Goal: Information Seeking & Learning: Learn about a topic

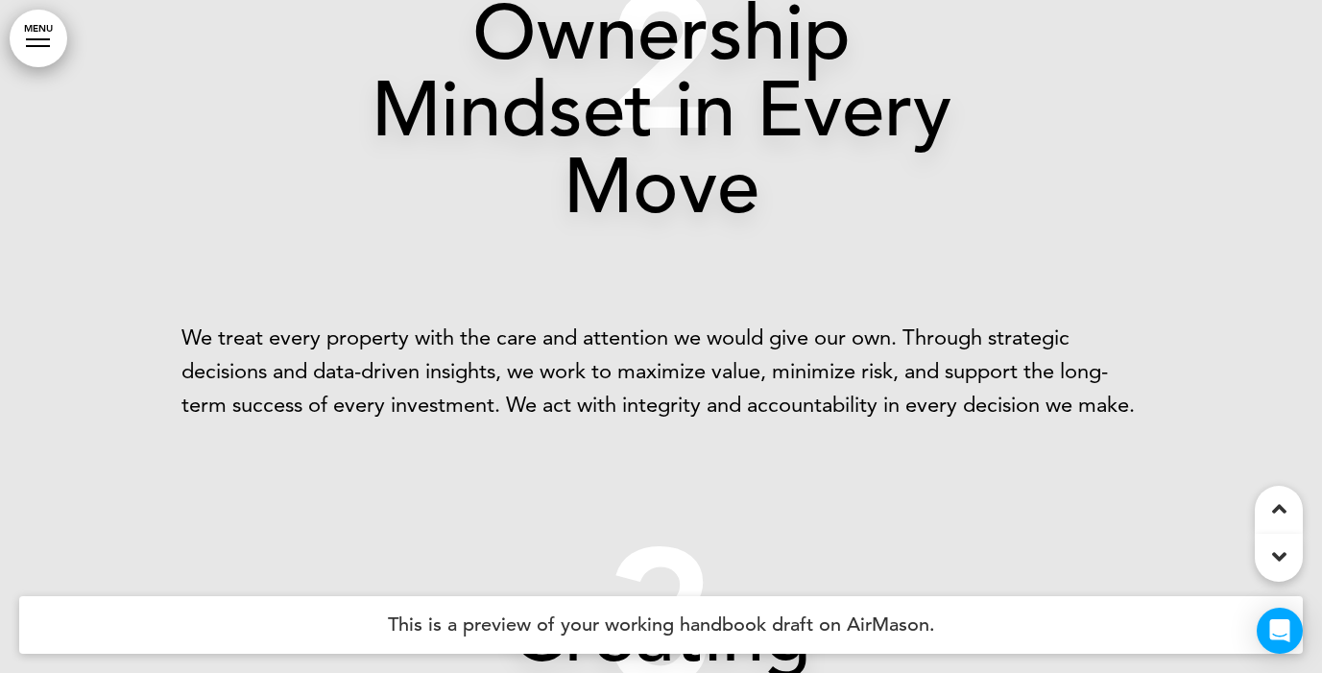
scroll to position [5077, 0]
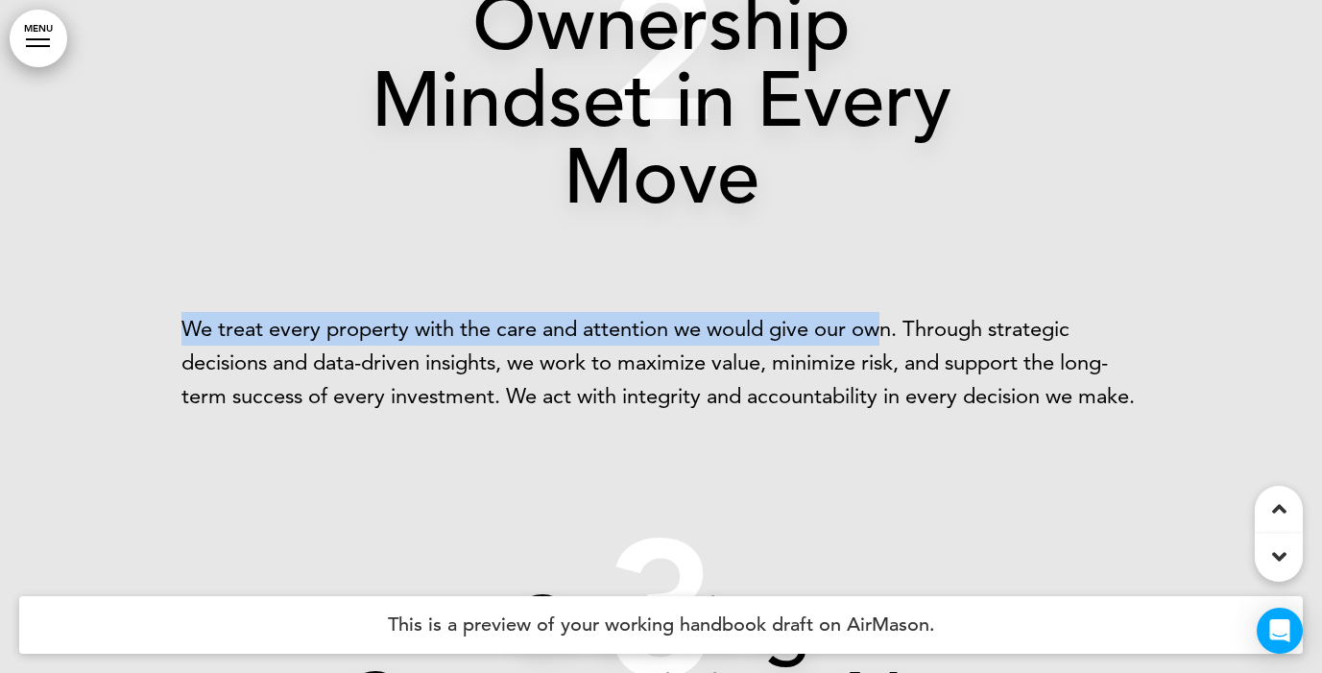
drag, startPoint x: 184, startPoint y: 326, endPoint x: 881, endPoint y: 323, distance: 696.2
click at [881, 323] on p "We treat every property with the care and attention we would give our own. Thro…" at bounding box center [661, 363] width 960 height 102
click at [872, 326] on p "We treat every property with the care and attention we would give our own. Thro…" at bounding box center [661, 363] width 960 height 102
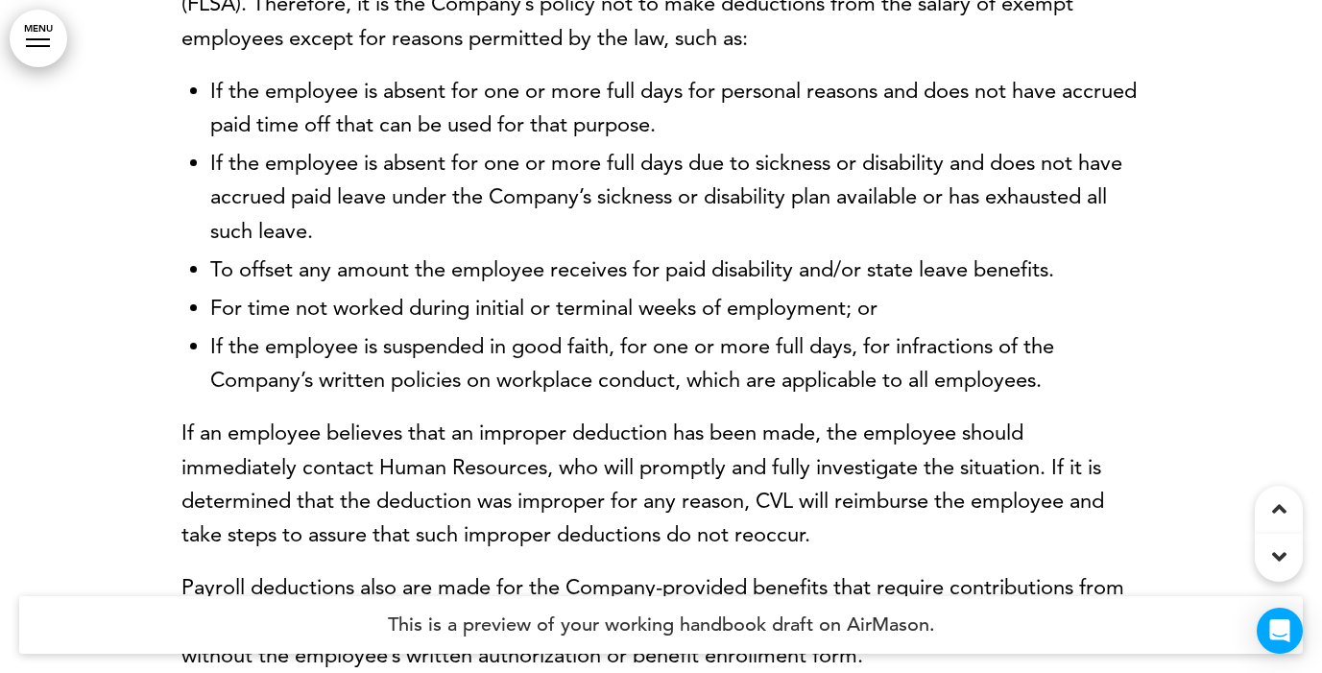
scroll to position [22063, 0]
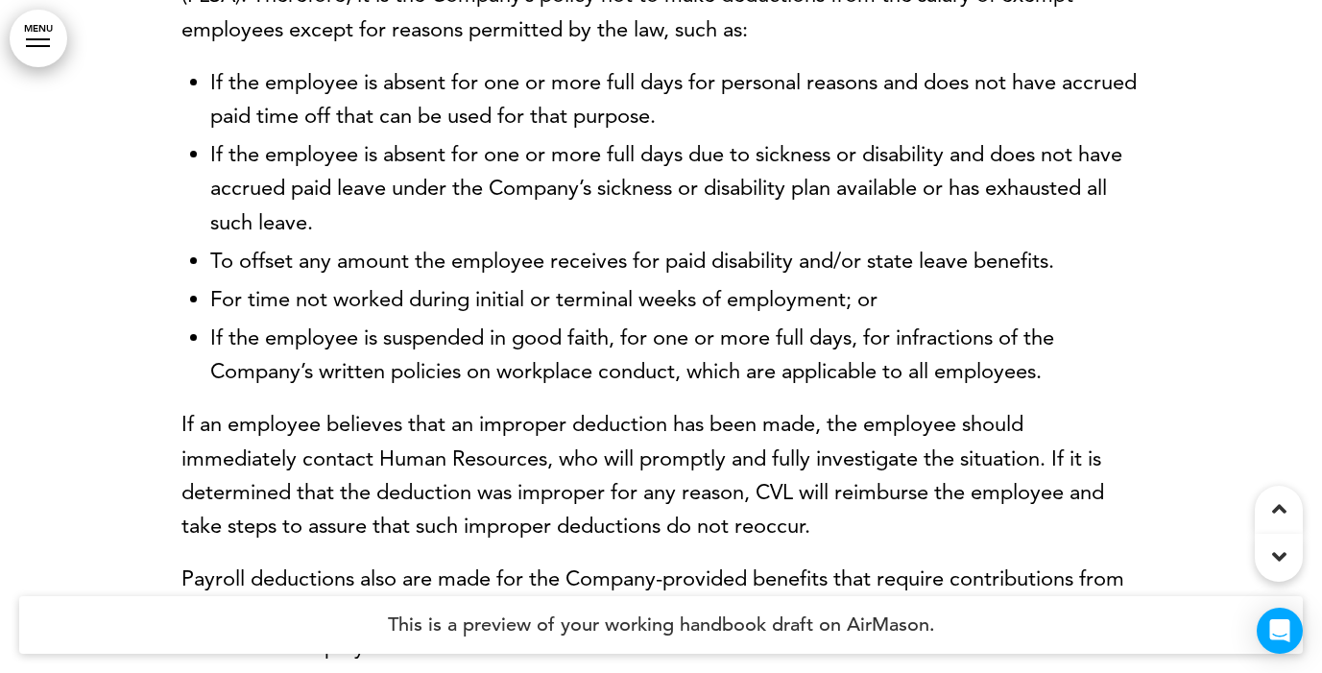
click at [37, 53] on link "MENU" at bounding box center [39, 39] width 58 height 58
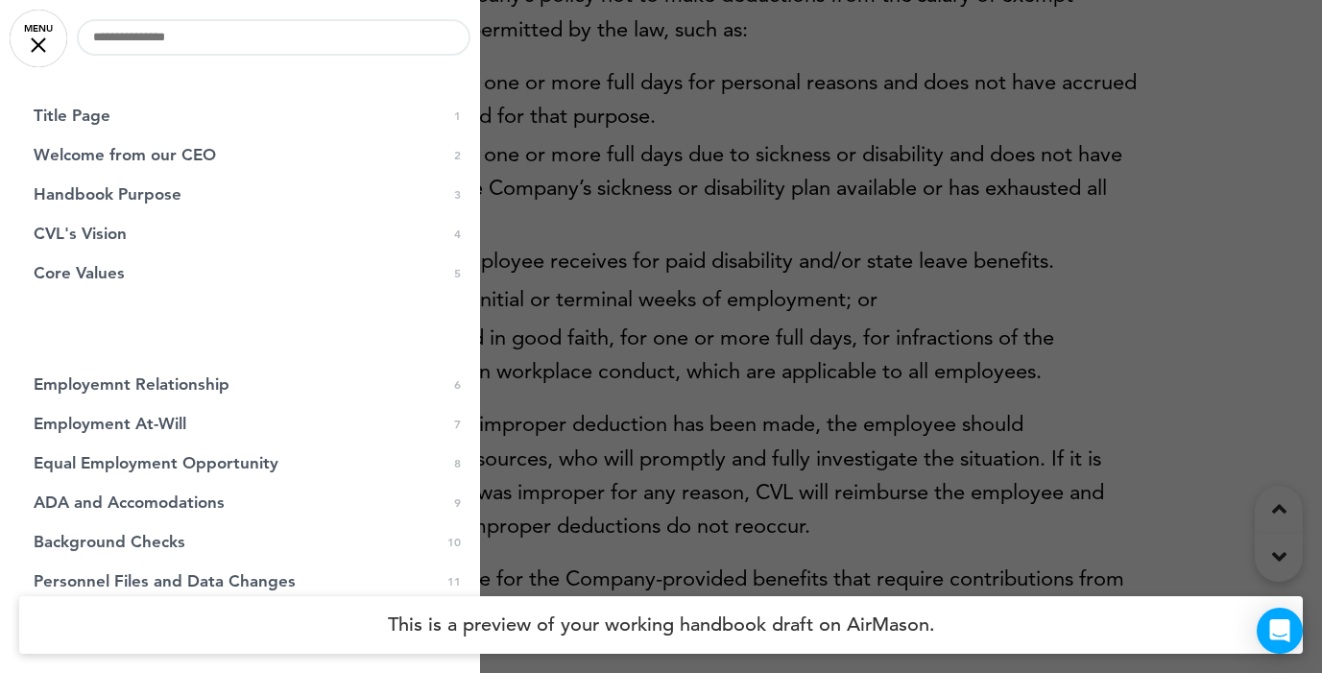
click at [37, 53] on link "MENU" at bounding box center [39, 39] width 58 height 58
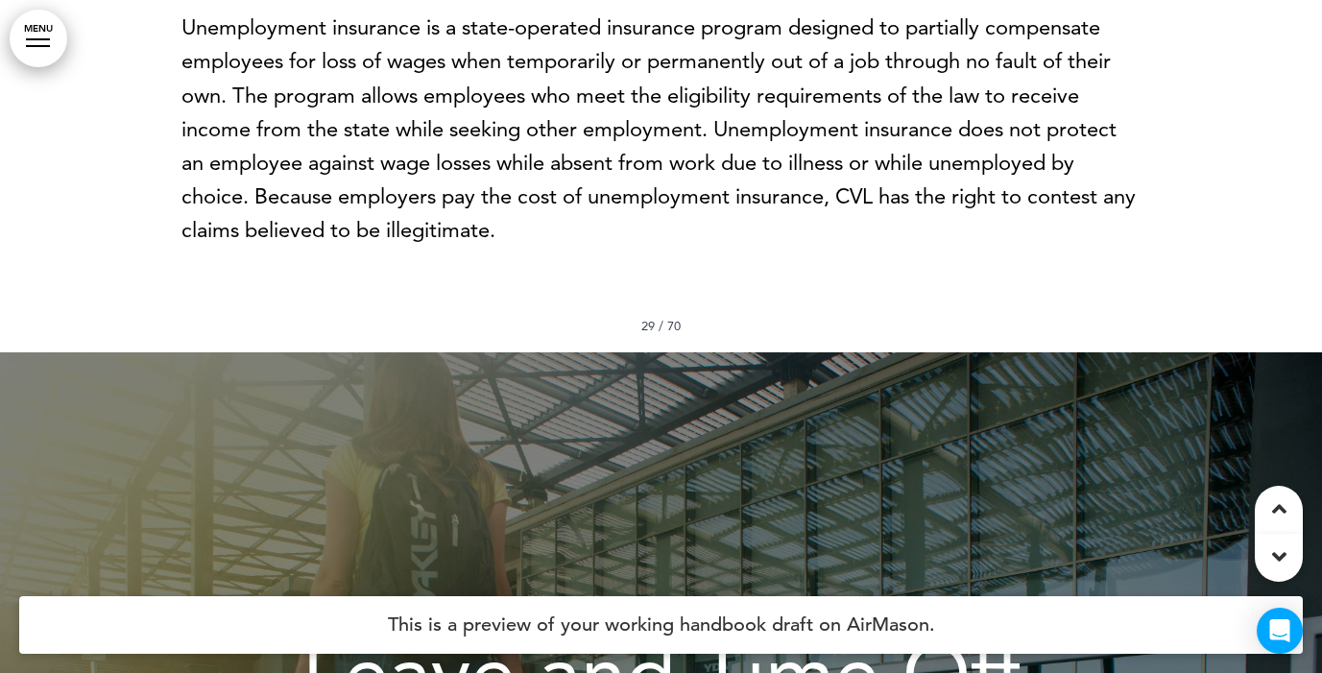
scroll to position [29616, 0]
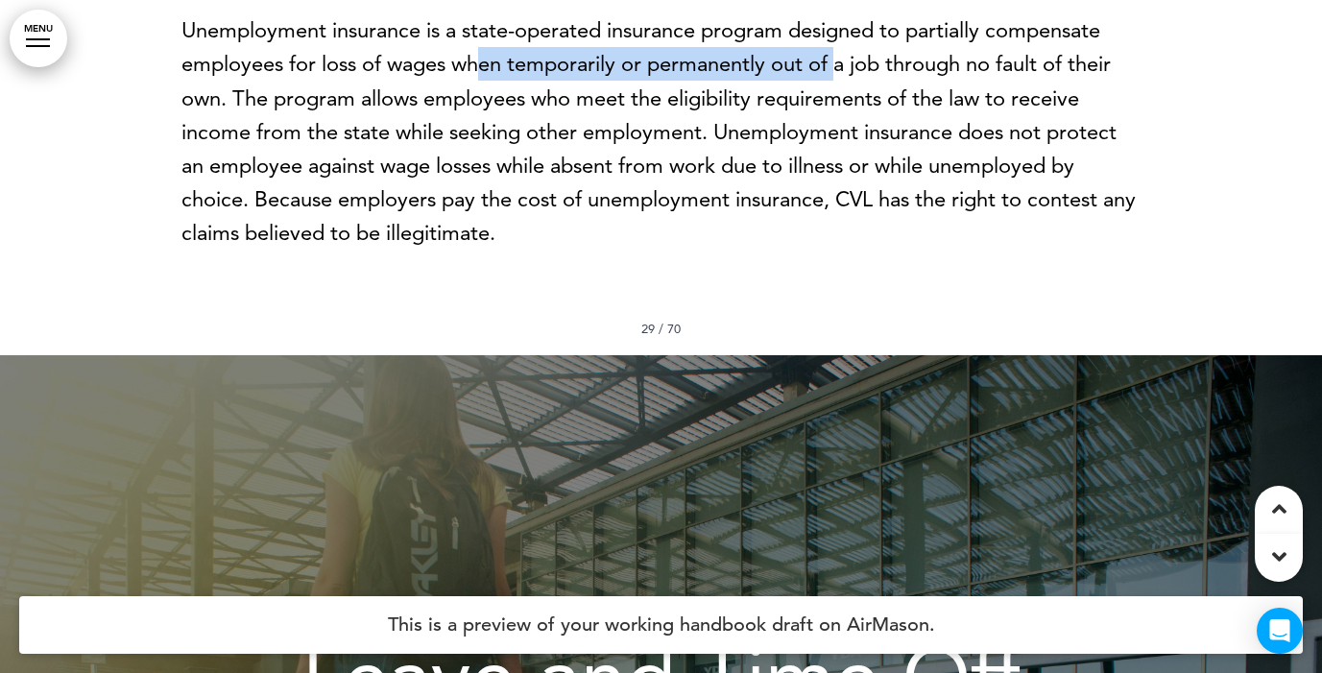
drag, startPoint x: 484, startPoint y: 134, endPoint x: 839, endPoint y: 154, distance: 355.8
click at [839, 154] on p "Unemployment insurance is a state-operated insurance program designed to partia…" at bounding box center [661, 131] width 960 height 236
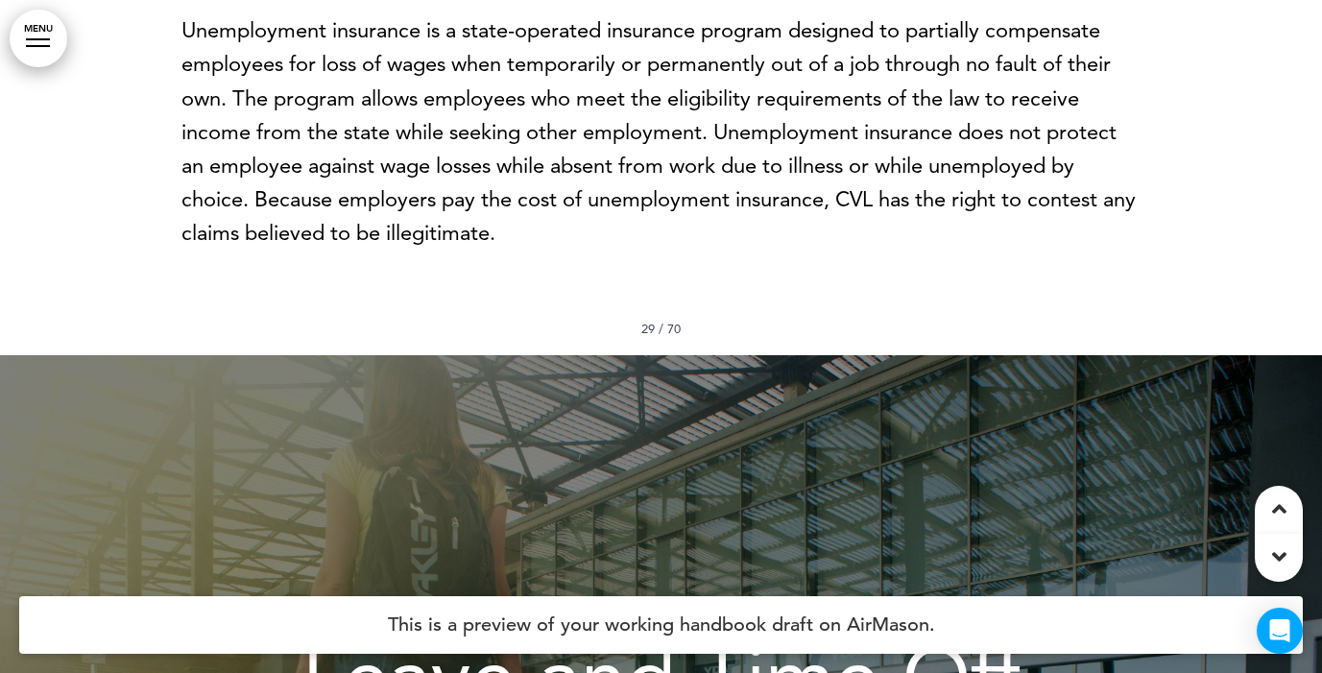
click at [803, 216] on p "Unemployment insurance is a state-operated insurance program designed to partia…" at bounding box center [661, 131] width 960 height 236
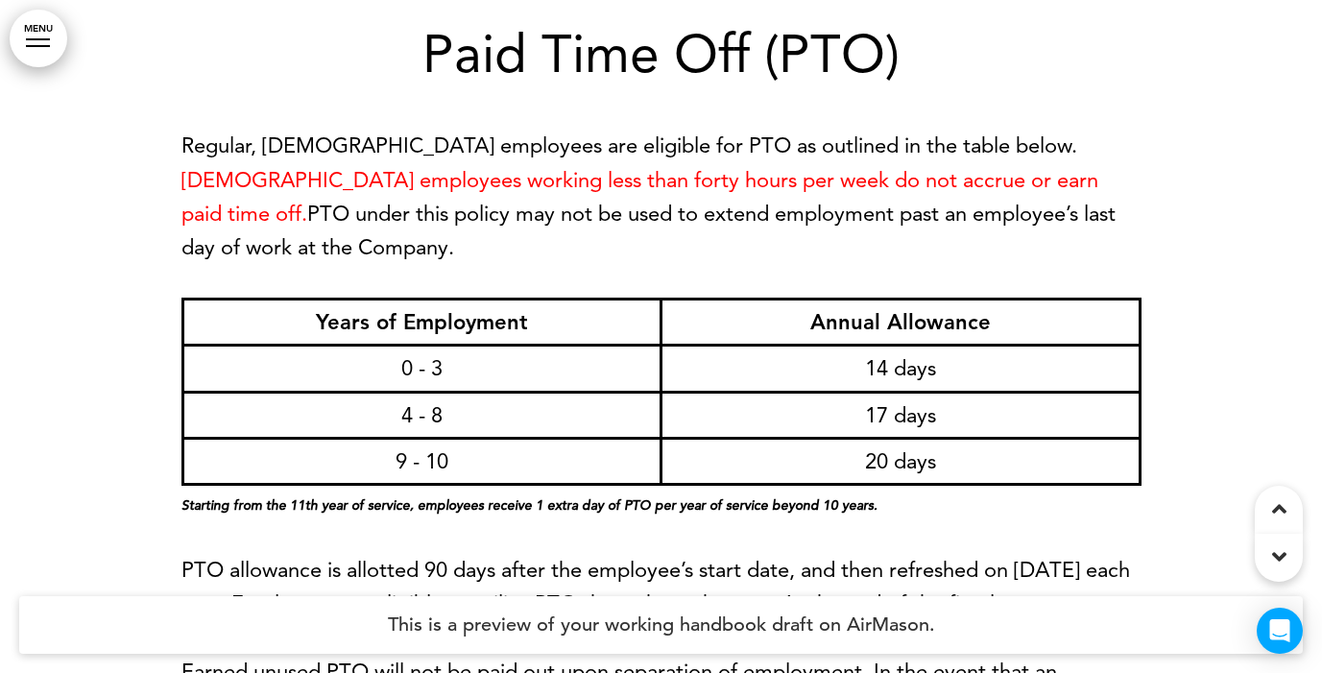
scroll to position [30708, 0]
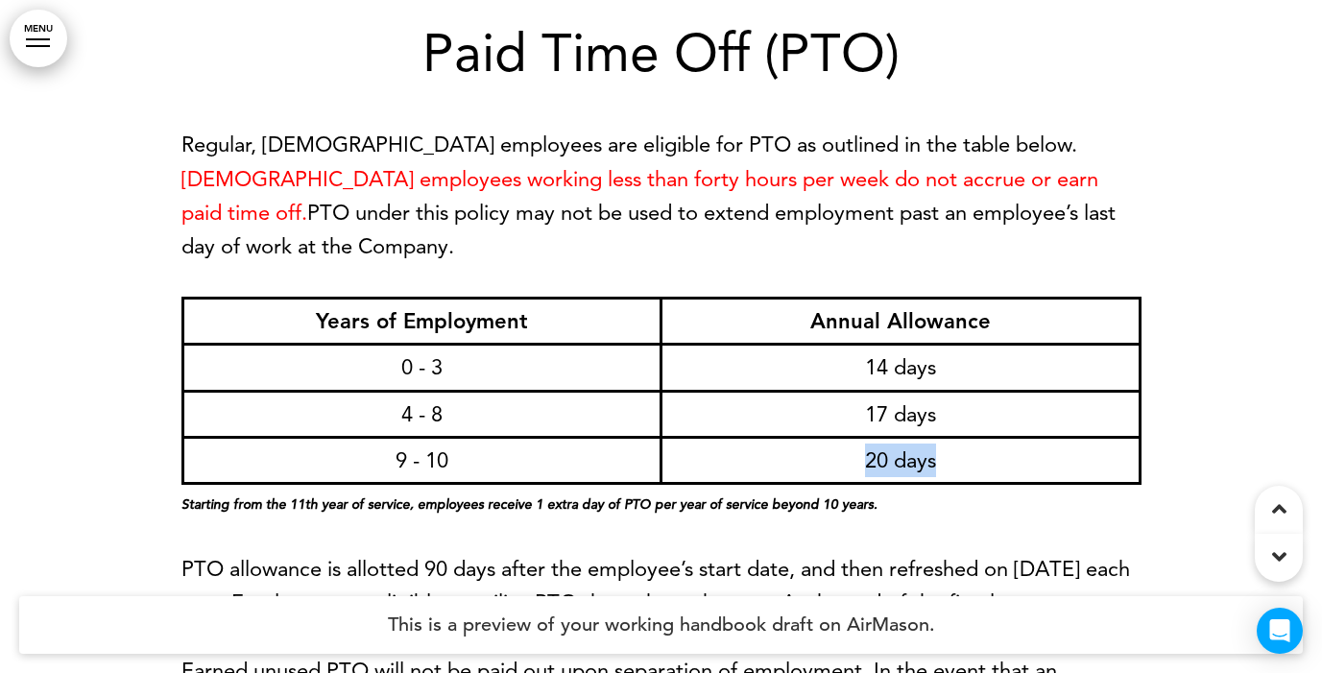
drag, startPoint x: 840, startPoint y: 504, endPoint x: 983, endPoint y: 506, distance: 143.1
click at [983, 483] on td "20 days" at bounding box center [901, 460] width 479 height 46
click at [705, 391] on td "14 days" at bounding box center [901, 368] width 479 height 46
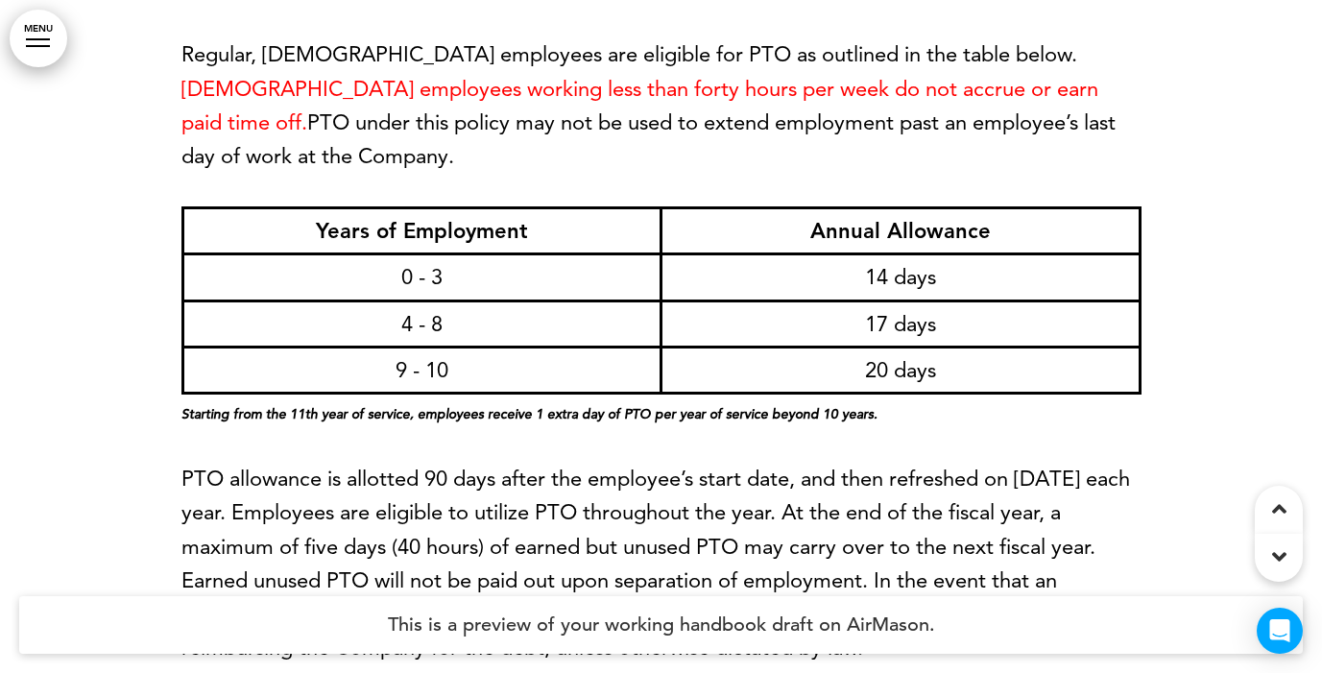
scroll to position [30792, 0]
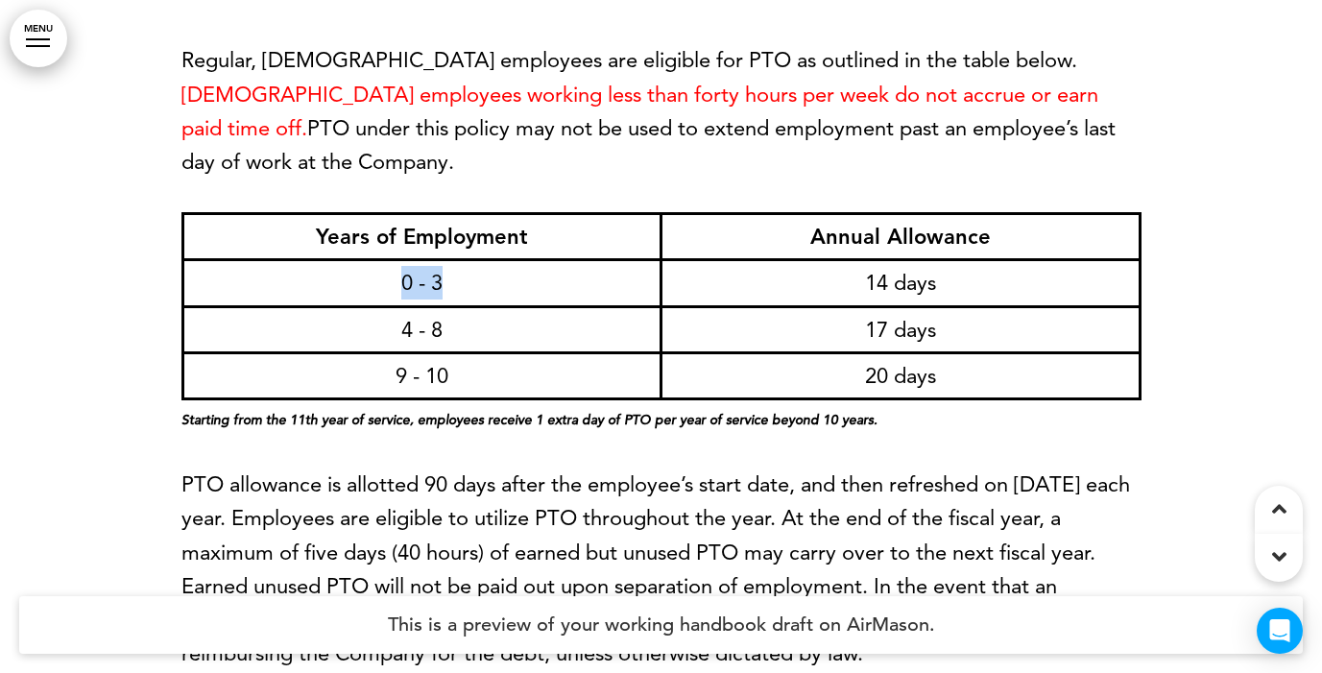
drag, startPoint x: 399, startPoint y: 326, endPoint x: 474, endPoint y: 326, distance: 74.9
click at [474, 306] on td "0 - 3" at bounding box center [421, 283] width 479 height 46
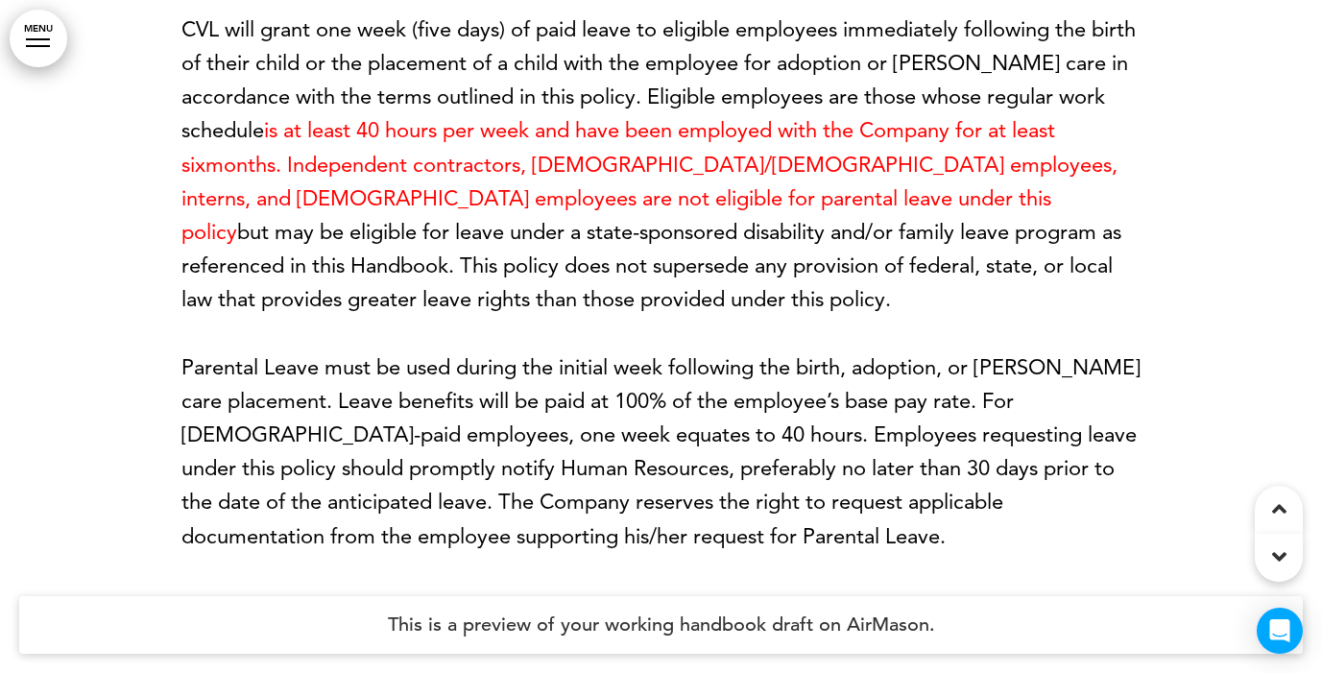
scroll to position [34180, 0]
click at [381, 172] on span "is at least 40 hours per week and have been employed with the Company for at le…" at bounding box center [618, 146] width 874 height 60
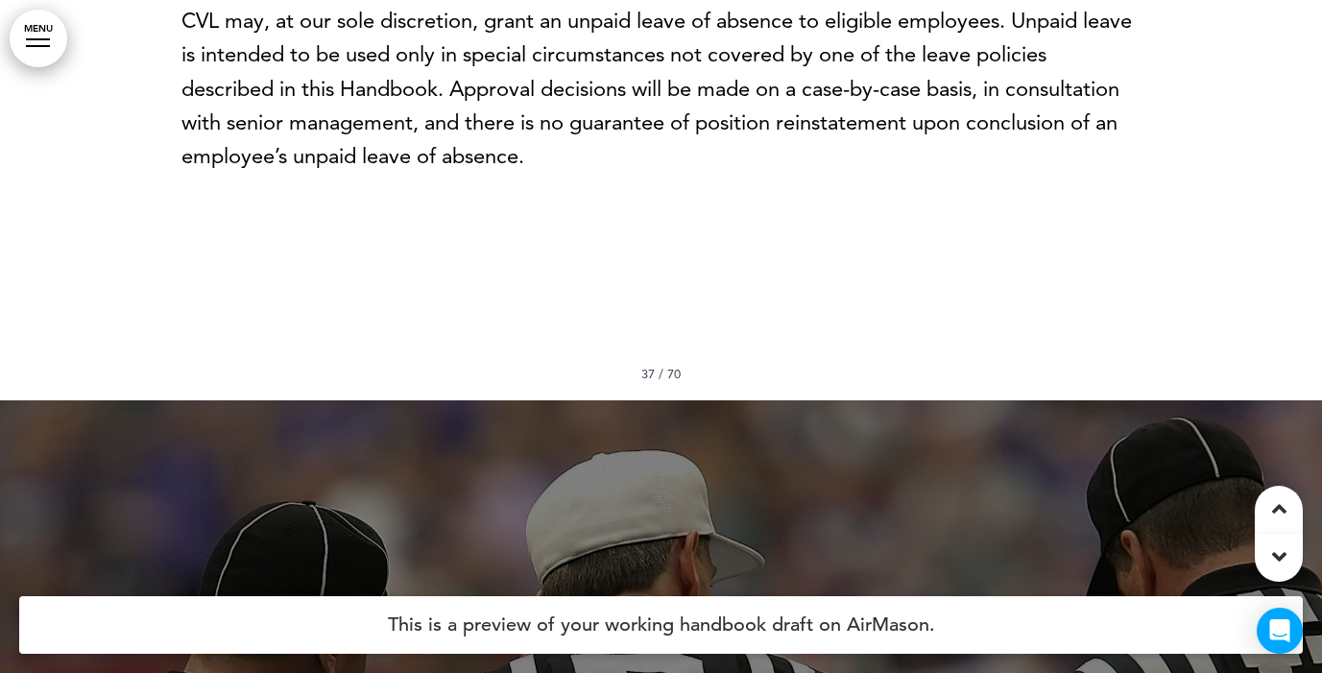
scroll to position [37887, 0]
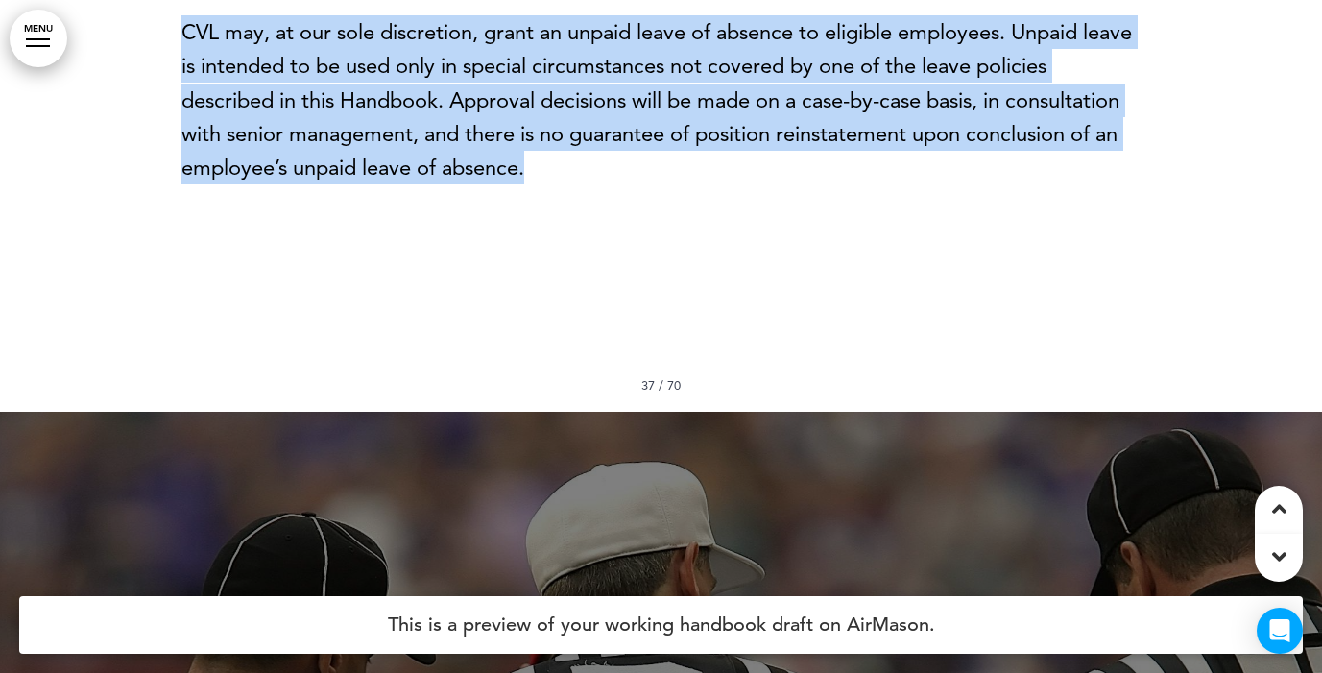
drag, startPoint x: 517, startPoint y: 52, endPoint x: 703, endPoint y: 302, distance: 312.3
click at [703, 290] on div "Unpaid Leave CVL may, at our sole discretion, grant an unpaid leave of absence …" at bounding box center [661, 66] width 960 height 447
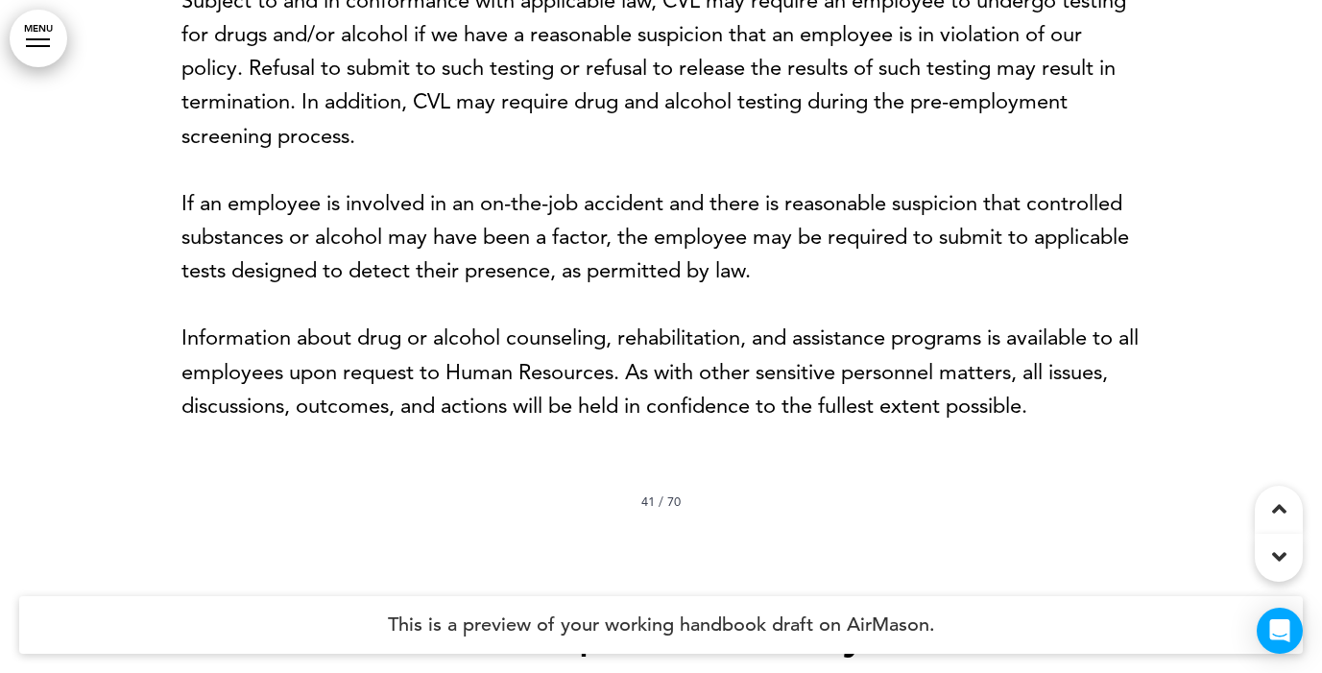
scroll to position [41436, 0]
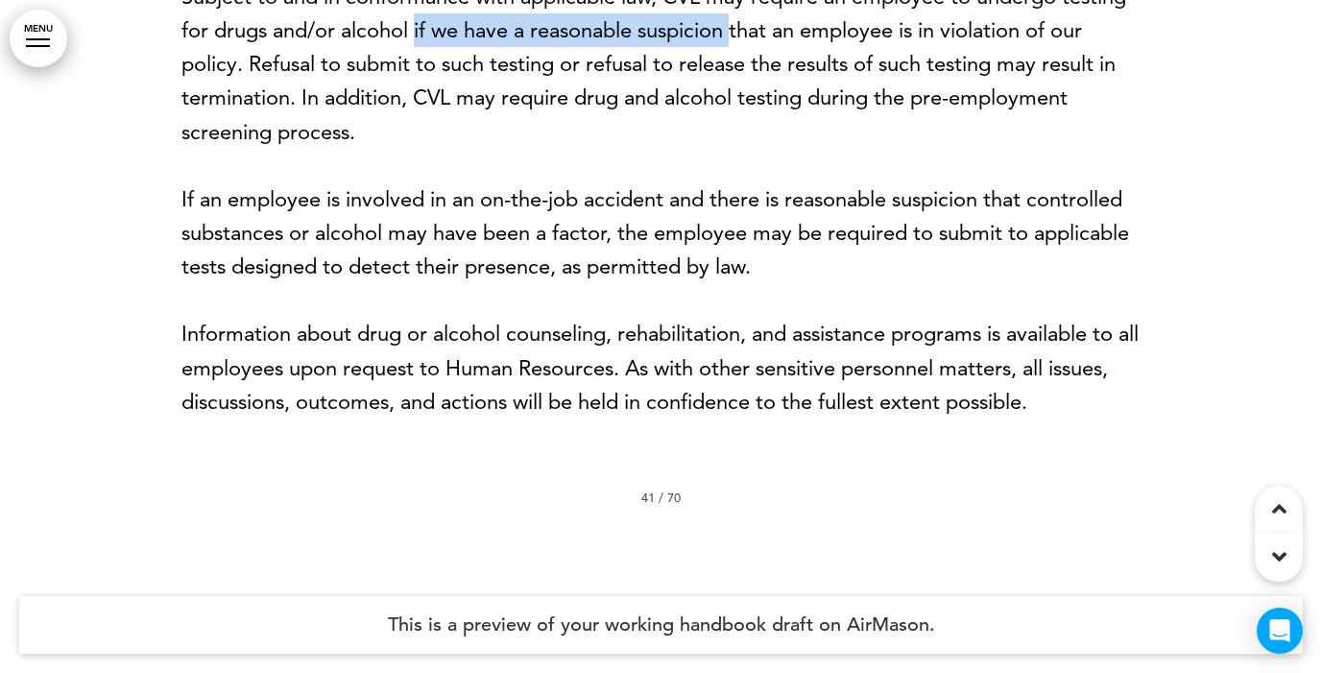
drag, startPoint x: 416, startPoint y: 139, endPoint x: 741, endPoint y: 136, distance: 325.5
click at [741, 136] on p "Subject to and in conformance with applicable law, CVL may require an employee …" at bounding box center [661, 64] width 960 height 169
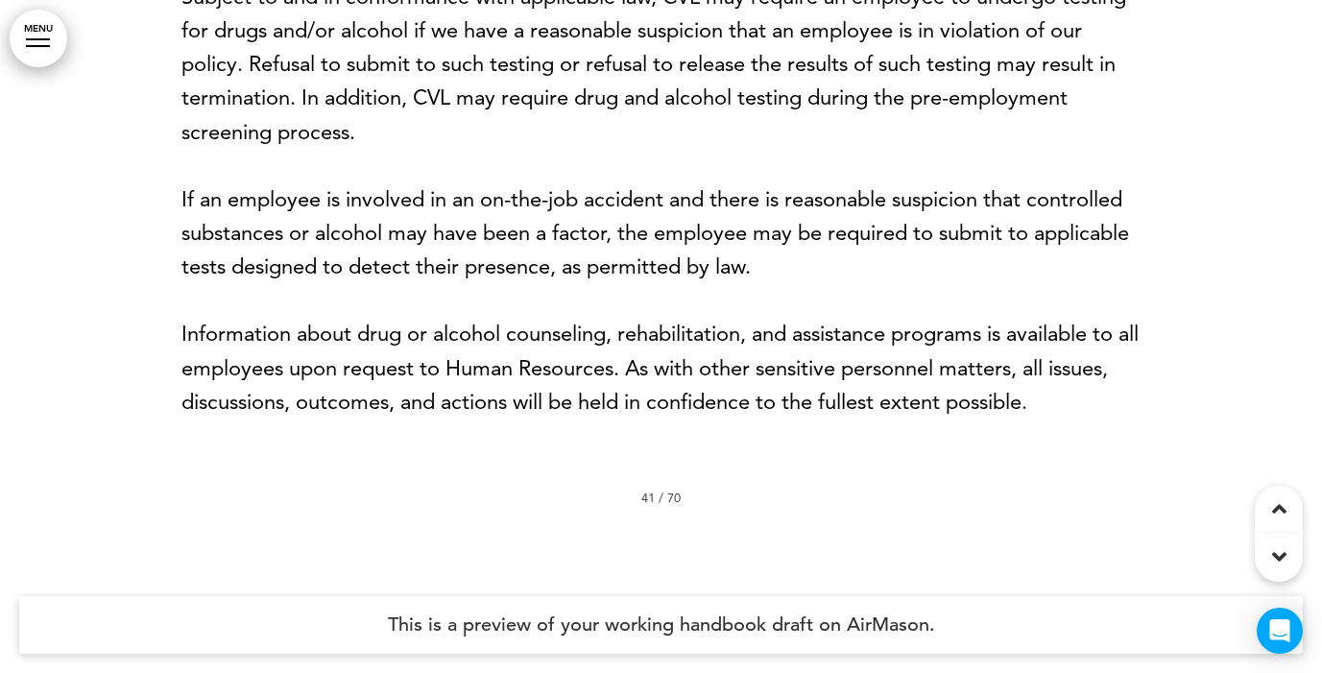
click at [640, 284] on p "If an employee is involved in an on-the-job accident and there is reasonable su…" at bounding box center [661, 233] width 960 height 102
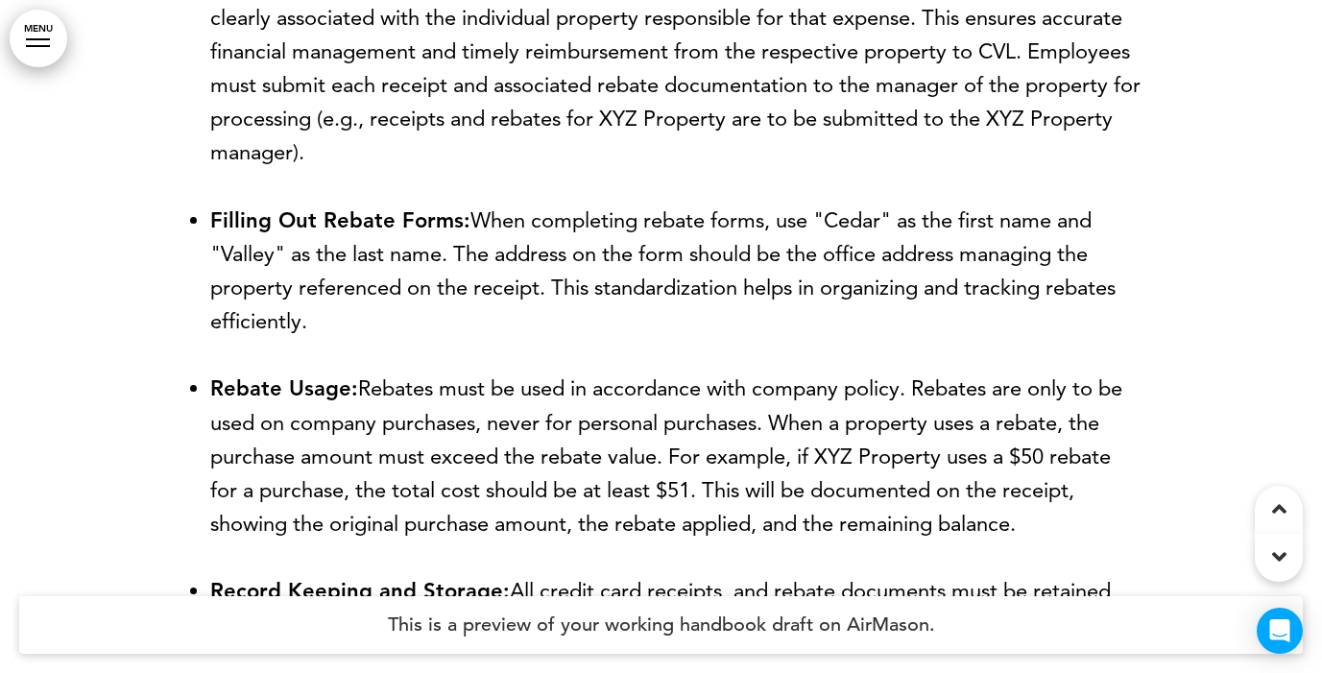
scroll to position [62617, 0]
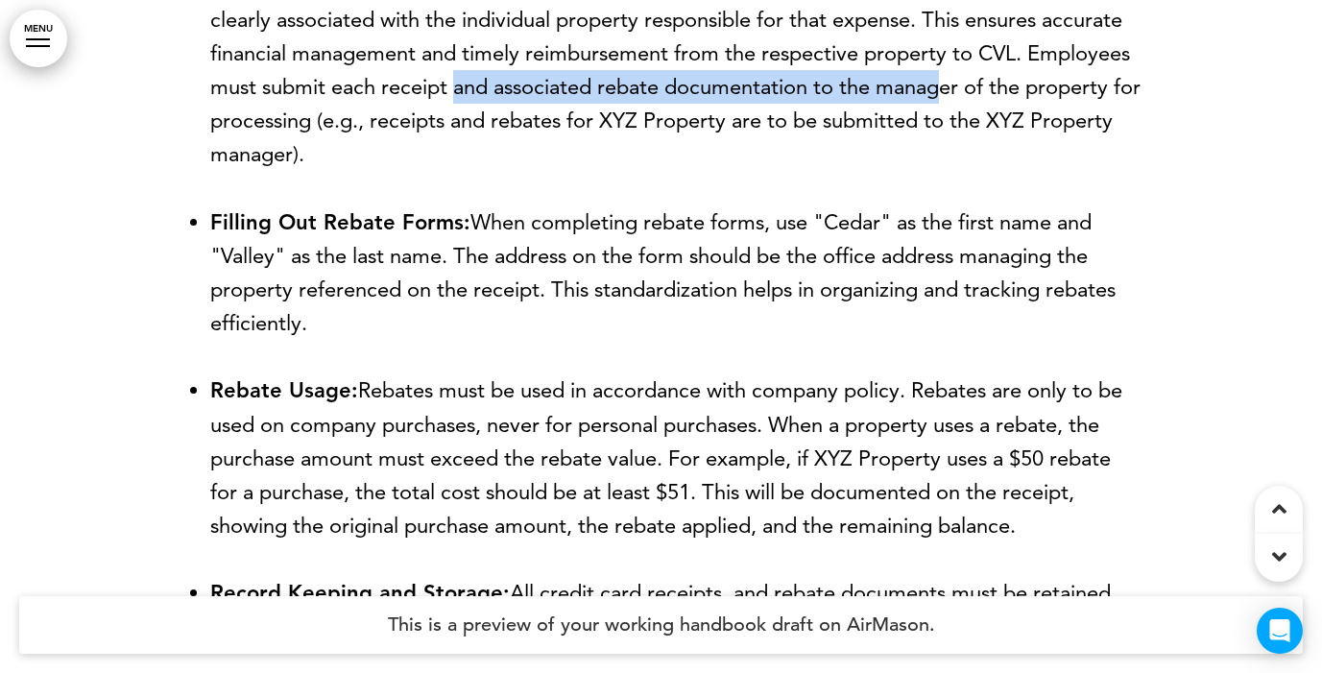
drag, startPoint x: 453, startPoint y: 247, endPoint x: 948, endPoint y: 252, distance: 494.5
click at [948, 171] on li "Receipt and Rebate Management: All employees are responsible for collecting and…" at bounding box center [675, 53] width 931 height 236
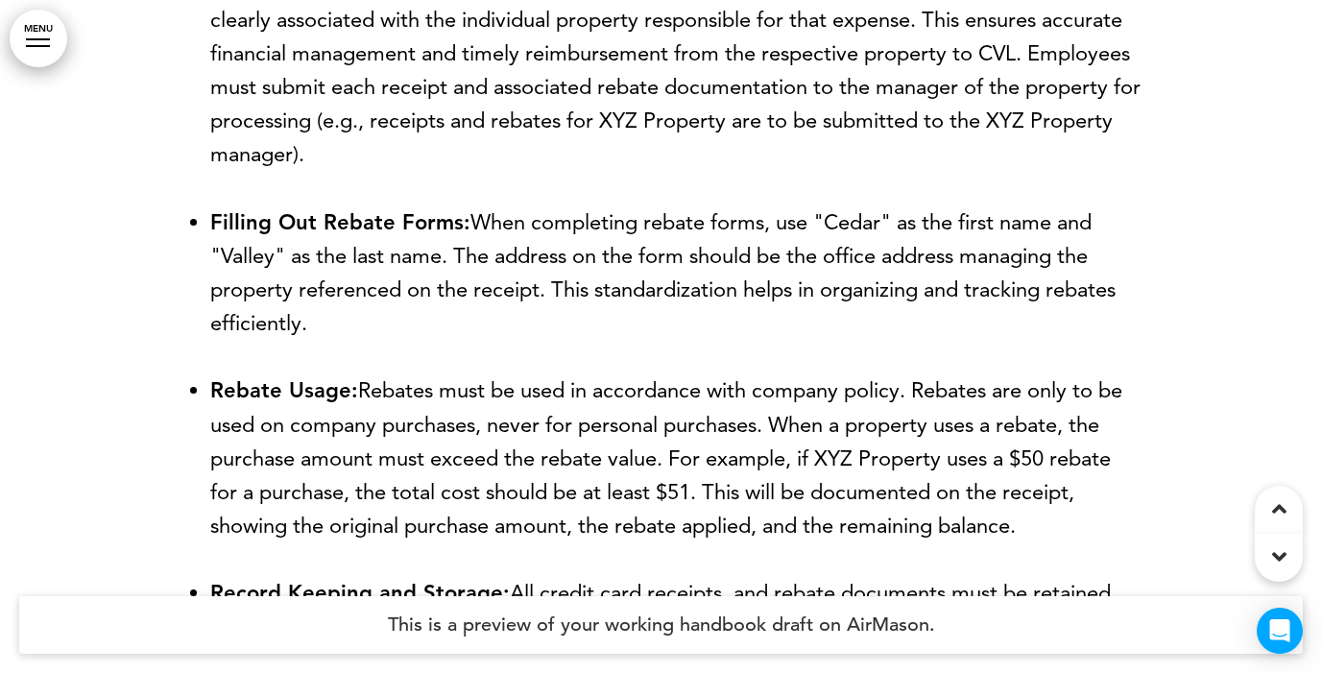
click at [604, 171] on li "Receipt and Rebate Management: All employees are responsible for collecting and…" at bounding box center [675, 53] width 931 height 236
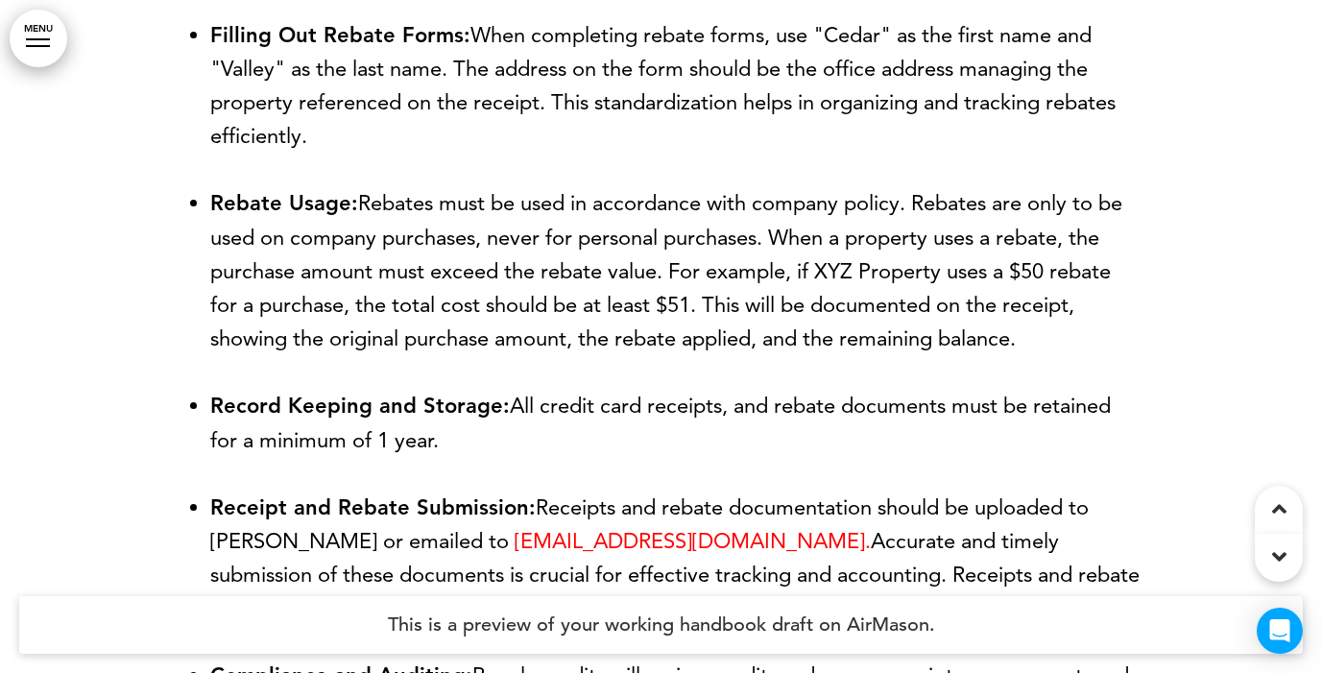
scroll to position [62811, 0]
